Goal: Obtain resource: Download file/media

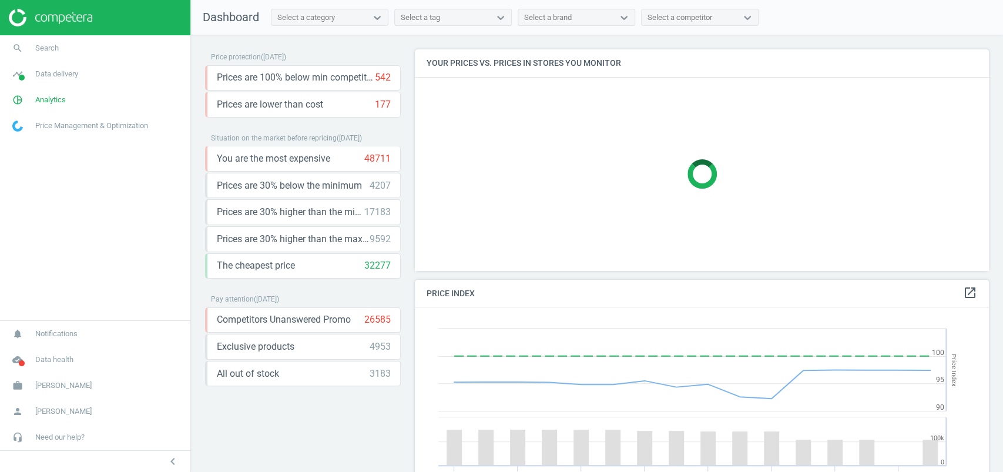
scroll to position [294, 586]
click at [67, 385] on span "[PERSON_NAME]" at bounding box center [63, 385] width 56 height 11
click at [81, 406] on span "[PERSON_NAME]" at bounding box center [63, 411] width 56 height 11
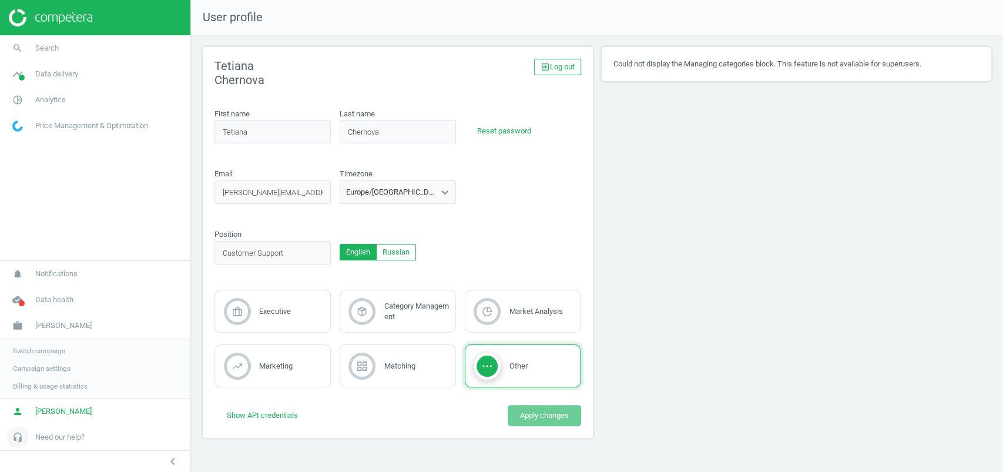
click at [83, 441] on span "Need our help?" at bounding box center [59, 437] width 49 height 11
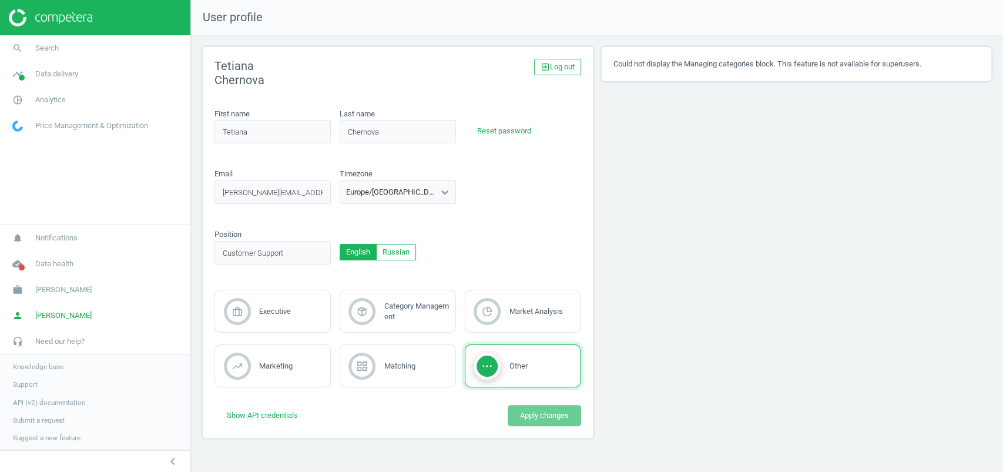
click at [50, 401] on span "API (v2) documentation" at bounding box center [49, 402] width 72 height 9
click at [54, 82] on link "timeline Data delivery" at bounding box center [95, 74] width 190 height 26
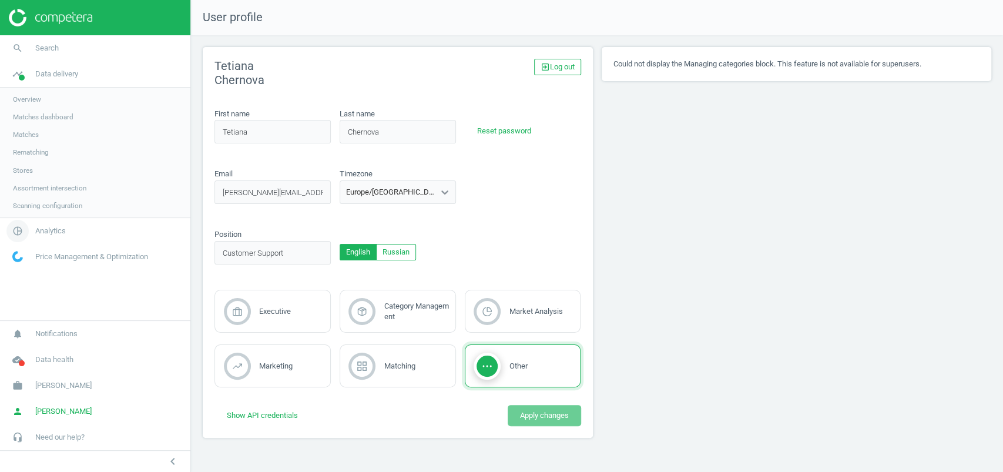
click at [32, 226] on span "pie_chart_outlined" at bounding box center [17, 231] width 35 height 26
click at [16, 145] on span "Products" at bounding box center [27, 142] width 28 height 9
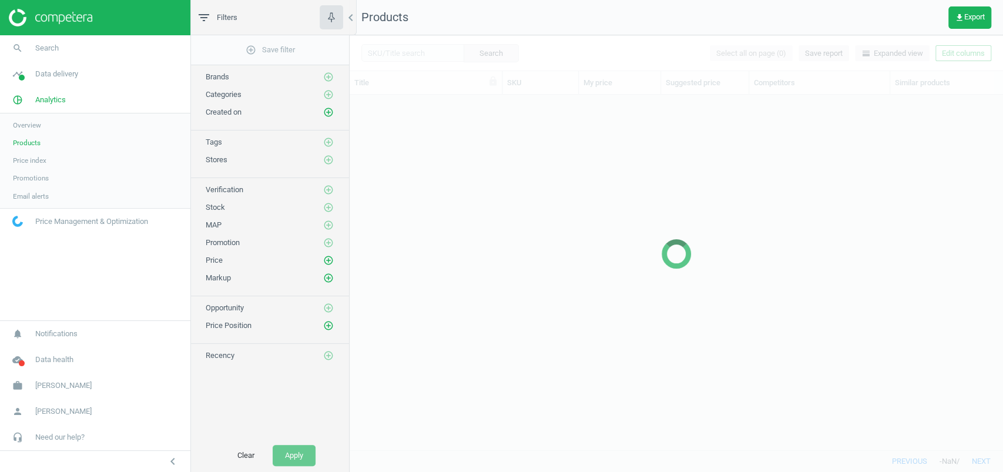
scroll to position [331, 641]
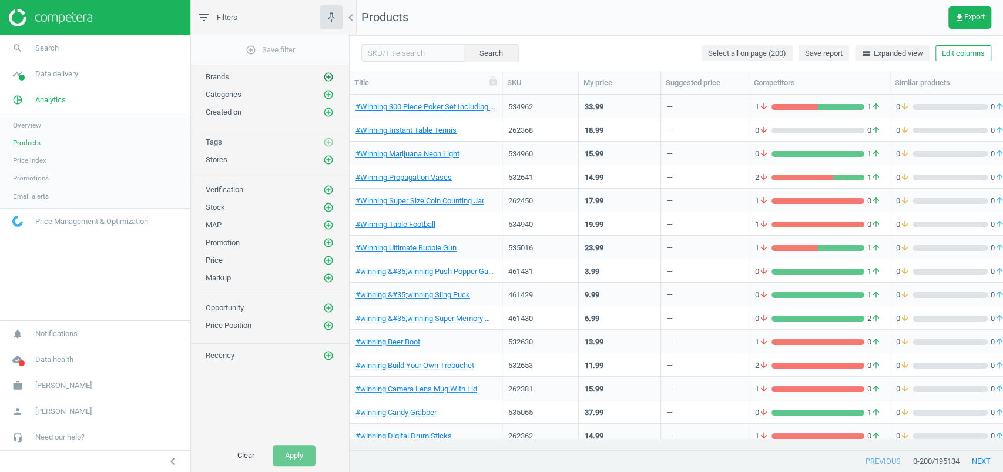
click at [328, 72] on icon "add_circle_outline" at bounding box center [328, 77] width 11 height 11
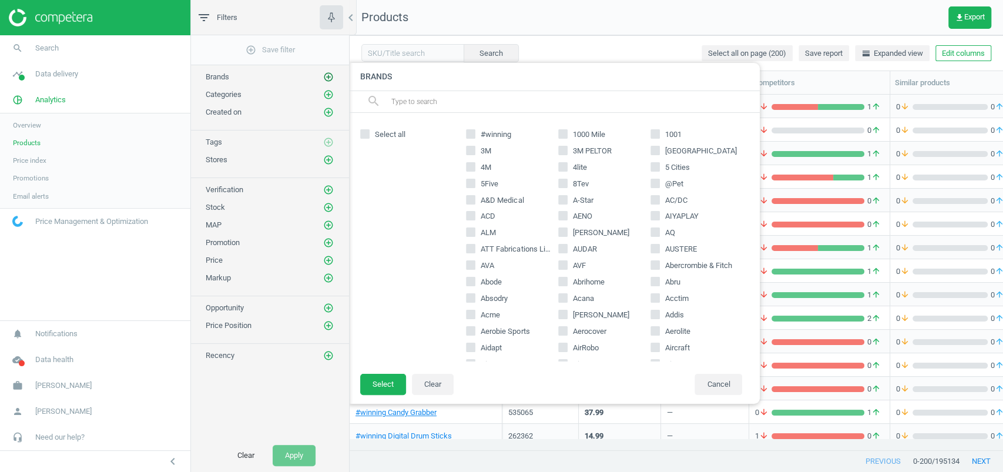
click at [329, 76] on icon "add_circle_outline" at bounding box center [328, 77] width 11 height 11
click at [470, 144] on div "#winning 1000 Mile 1001 3M 3M PELTOR [GEOGRAPHIC_DATA] 4M 4lite 5 Cities 5Five …" at bounding box center [604, 243] width 288 height 237
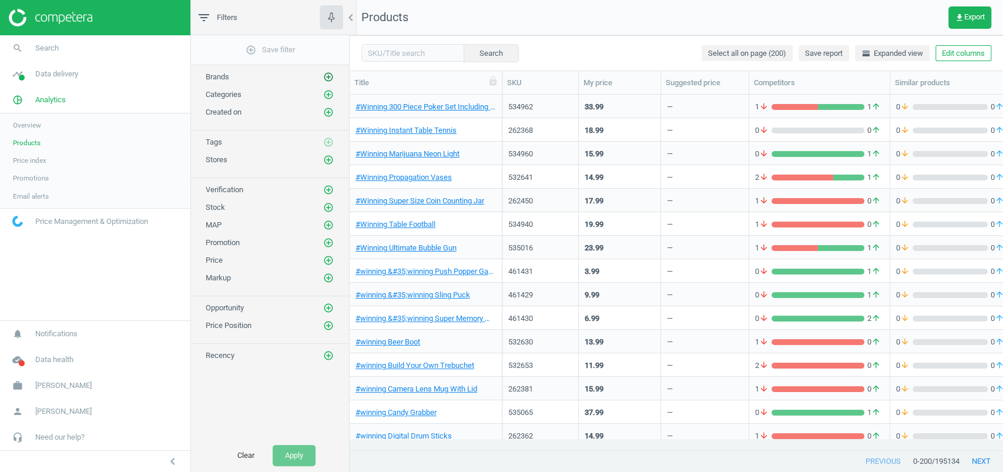
click at [326, 73] on icon "add_circle_outline" at bounding box center [328, 77] width 11 height 11
click at [330, 73] on icon "add_circle_outline" at bounding box center [328, 77] width 11 height 11
click at [324, 74] on icon "add_circle_outline" at bounding box center [328, 77] width 11 height 11
click at [328, 74] on icon "add_circle_outline" at bounding box center [328, 77] width 11 height 11
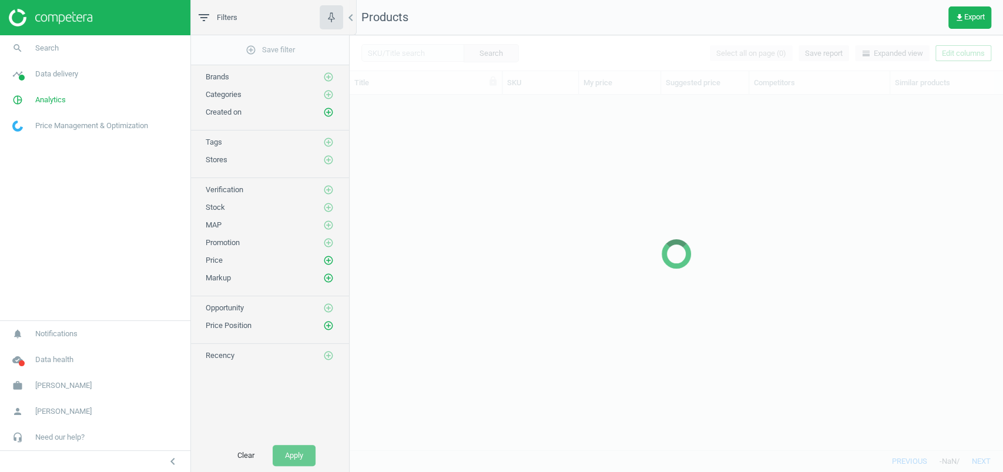
scroll to position [331, 641]
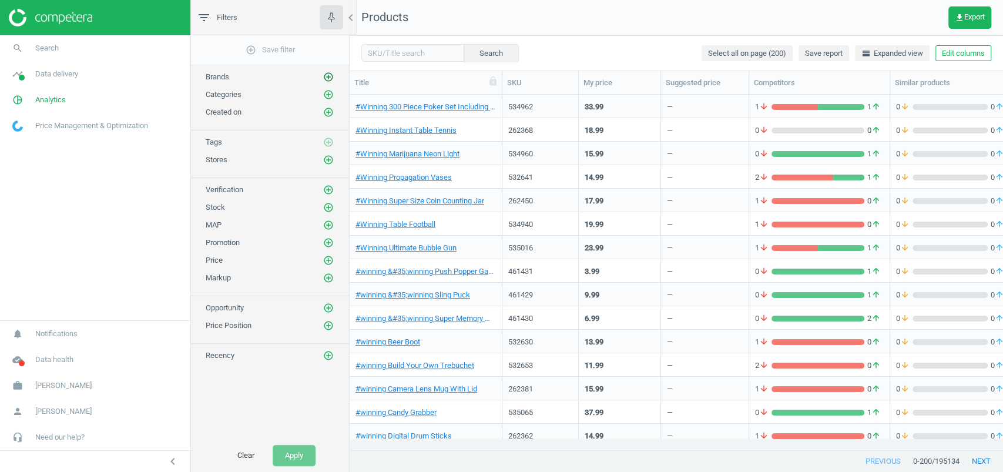
click at [329, 75] on icon "add_circle_outline" at bounding box center [328, 77] width 11 height 11
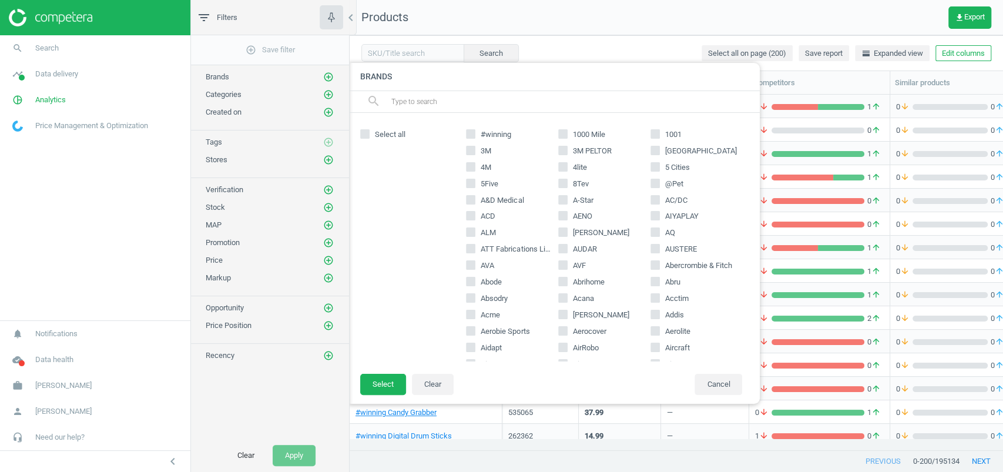
click at [471, 150] on input "3M" at bounding box center [471, 150] width 8 height 8
checkbox input "true"
click at [381, 386] on button "Select" at bounding box center [383, 384] width 46 height 21
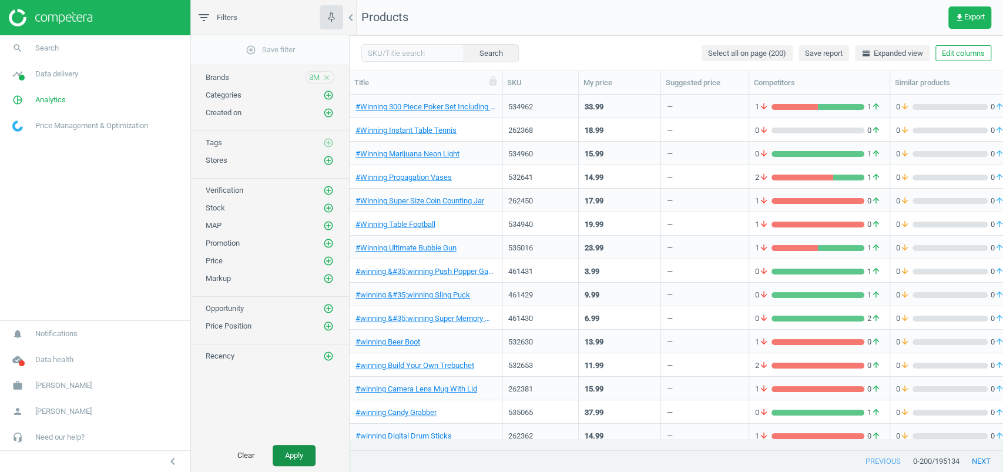
click at [286, 451] on button "Apply" at bounding box center [294, 455] width 43 height 21
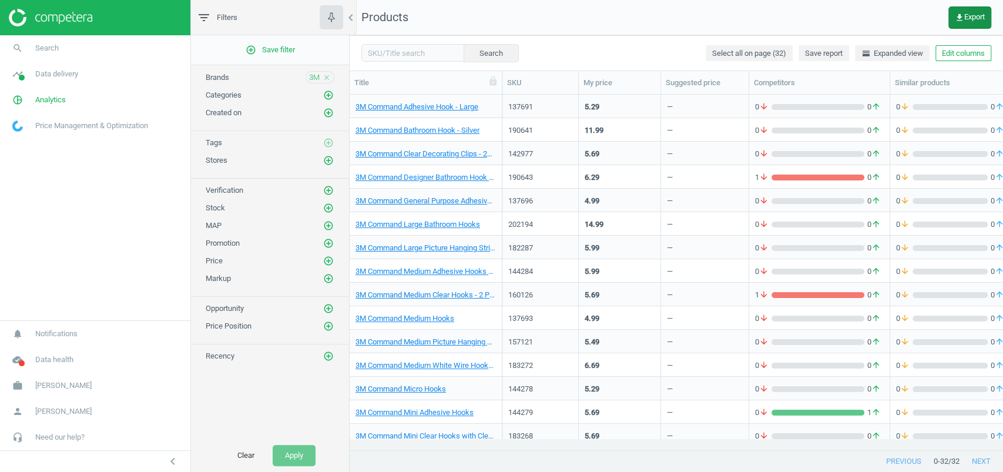
click at [987, 26] on button "get_app Export" at bounding box center [969, 17] width 43 height 22
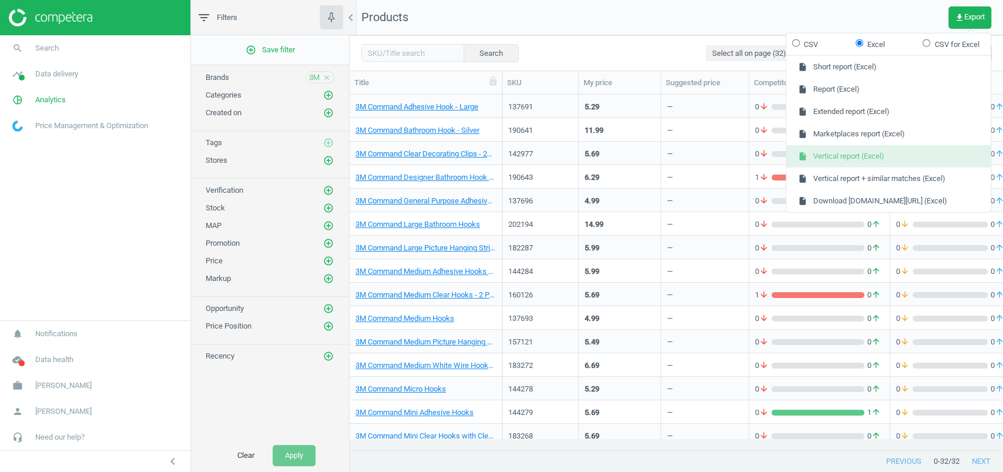
click at [886, 155] on button "insert_drive_file Vertical report (Excel)" at bounding box center [888, 156] width 204 height 22
